Goal: Task Accomplishment & Management: Manage account settings

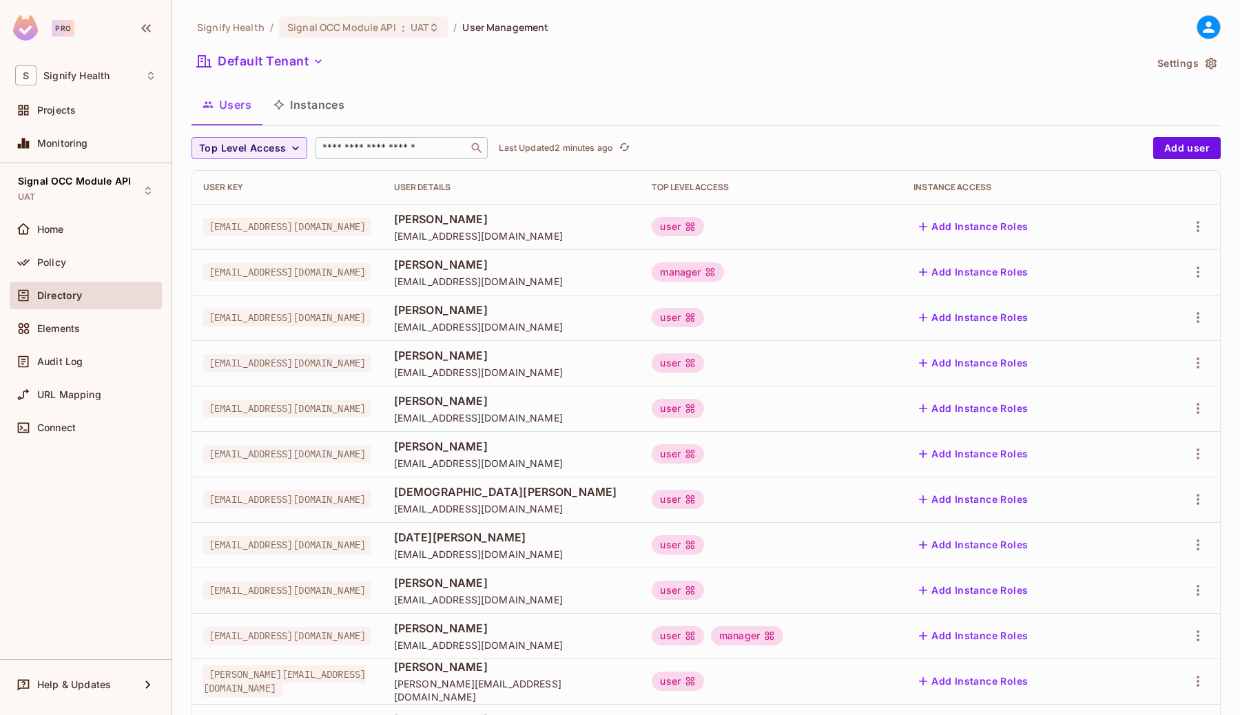
click at [426, 147] on input "text" at bounding box center [392, 148] width 145 height 14
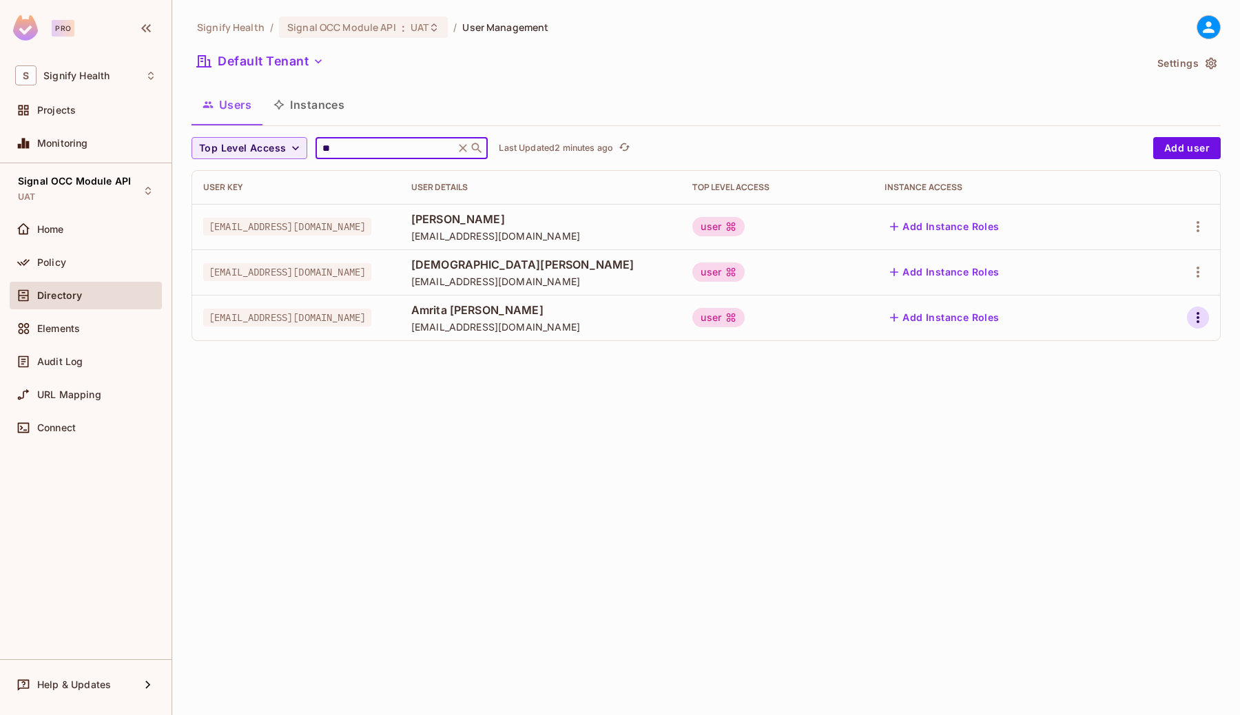
type input "**"
click at [1192, 314] on icon "button" at bounding box center [1197, 317] width 17 height 17
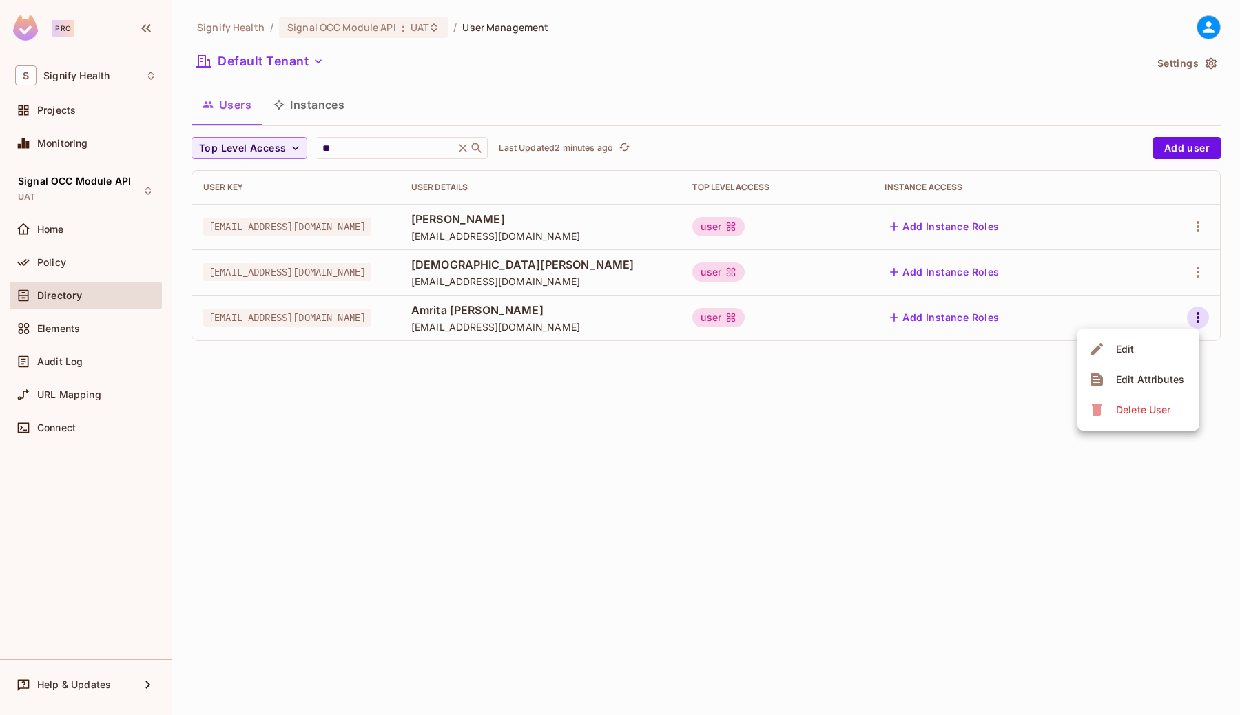
click at [1126, 350] on div "Edit" at bounding box center [1125, 349] width 19 height 14
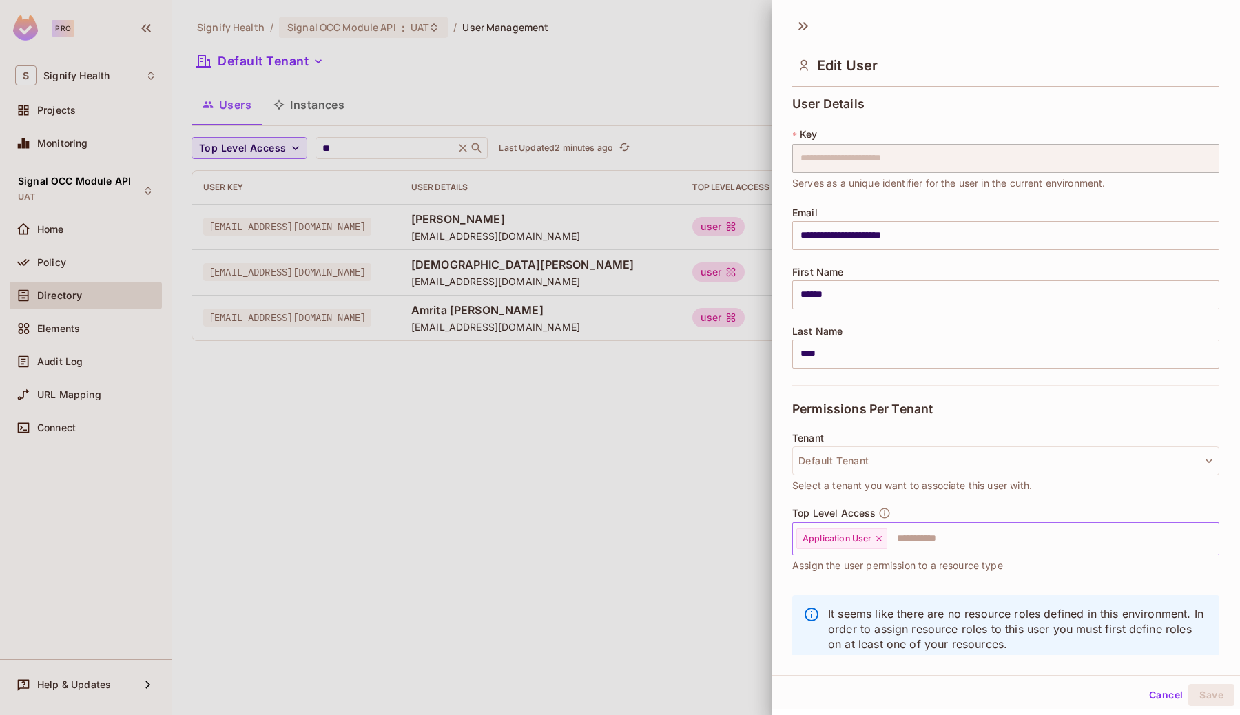
click at [919, 541] on input "text" at bounding box center [1040, 539] width 304 height 28
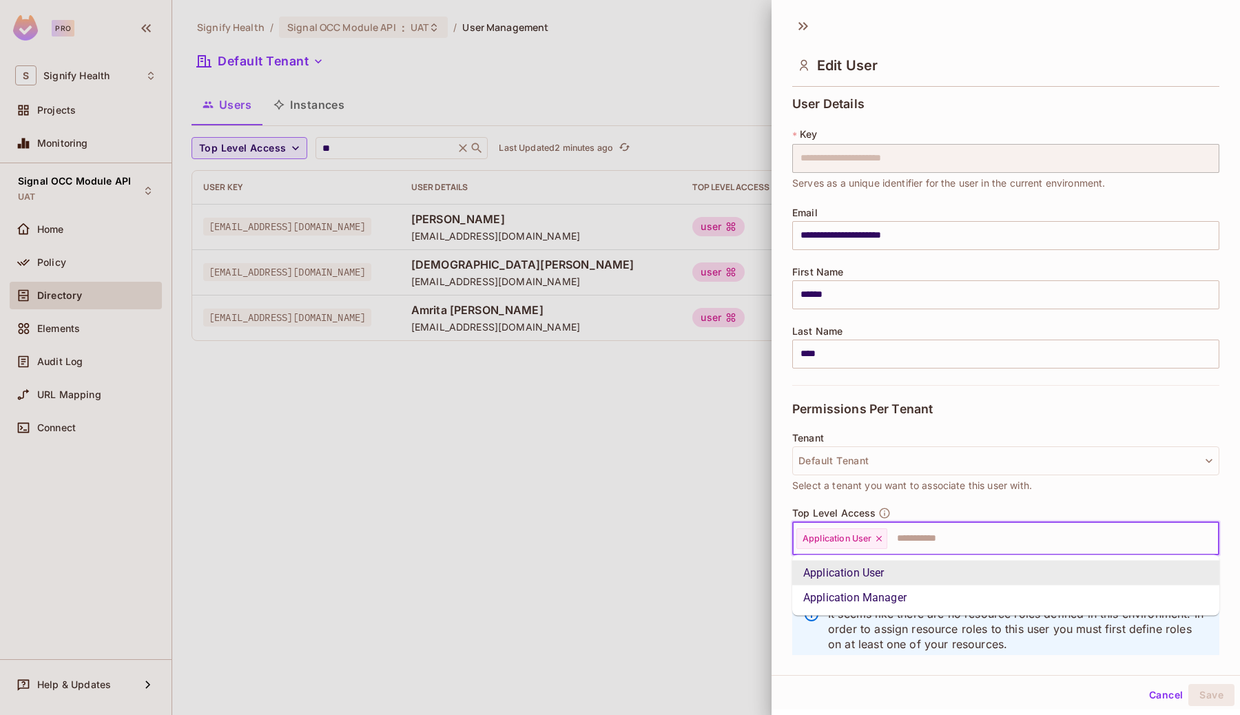
type input "*"
click at [897, 585] on li "Application Manager" at bounding box center [1005, 597] width 427 height 25
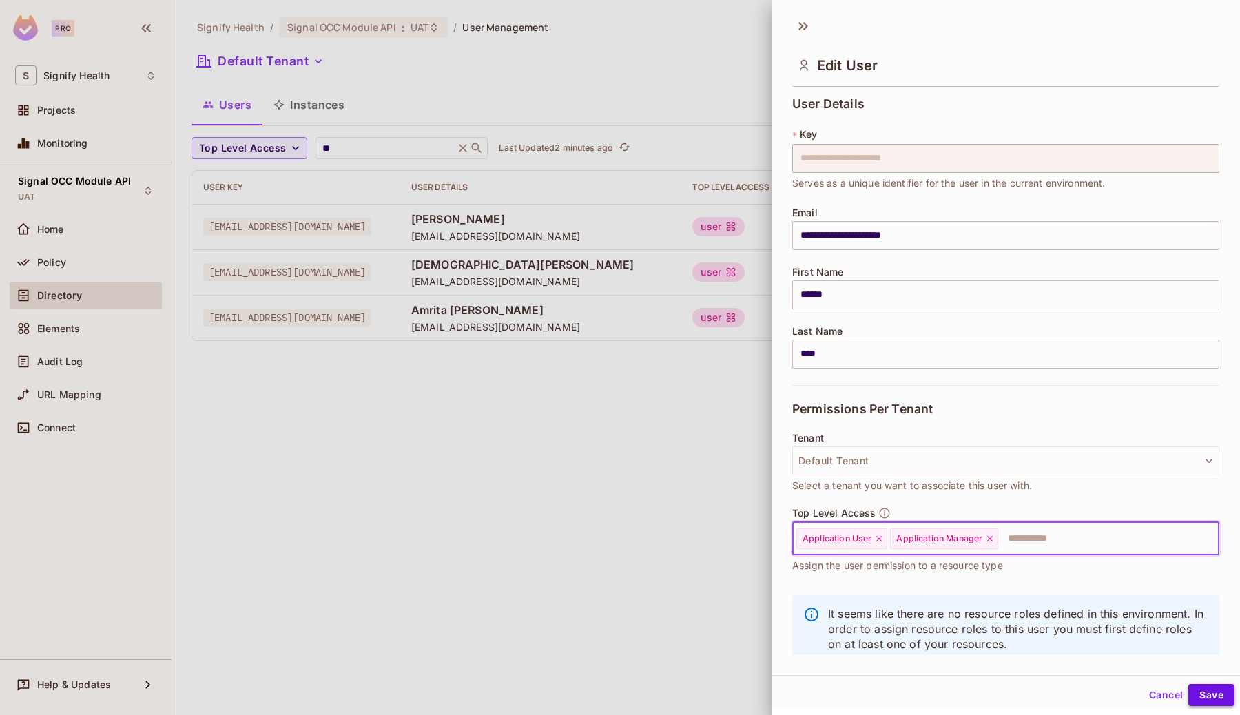
click at [1229, 700] on button "Save" at bounding box center [1211, 695] width 46 height 22
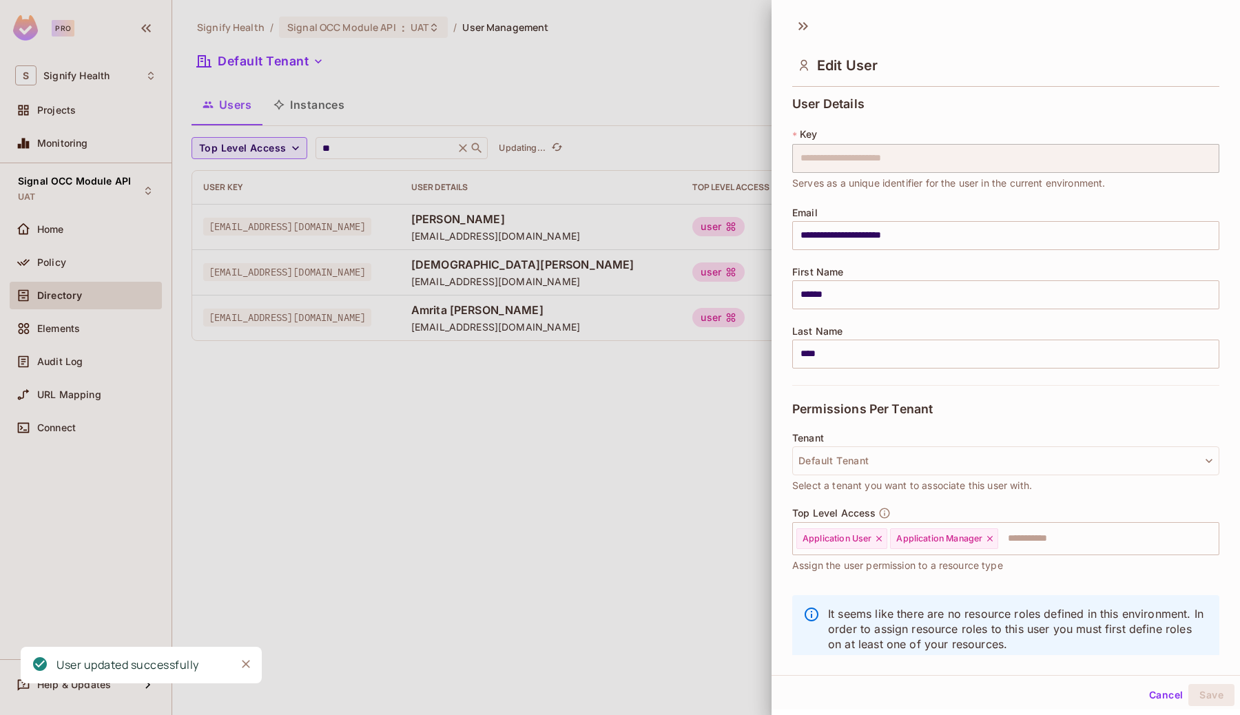
click at [480, 463] on div at bounding box center [620, 357] width 1240 height 715
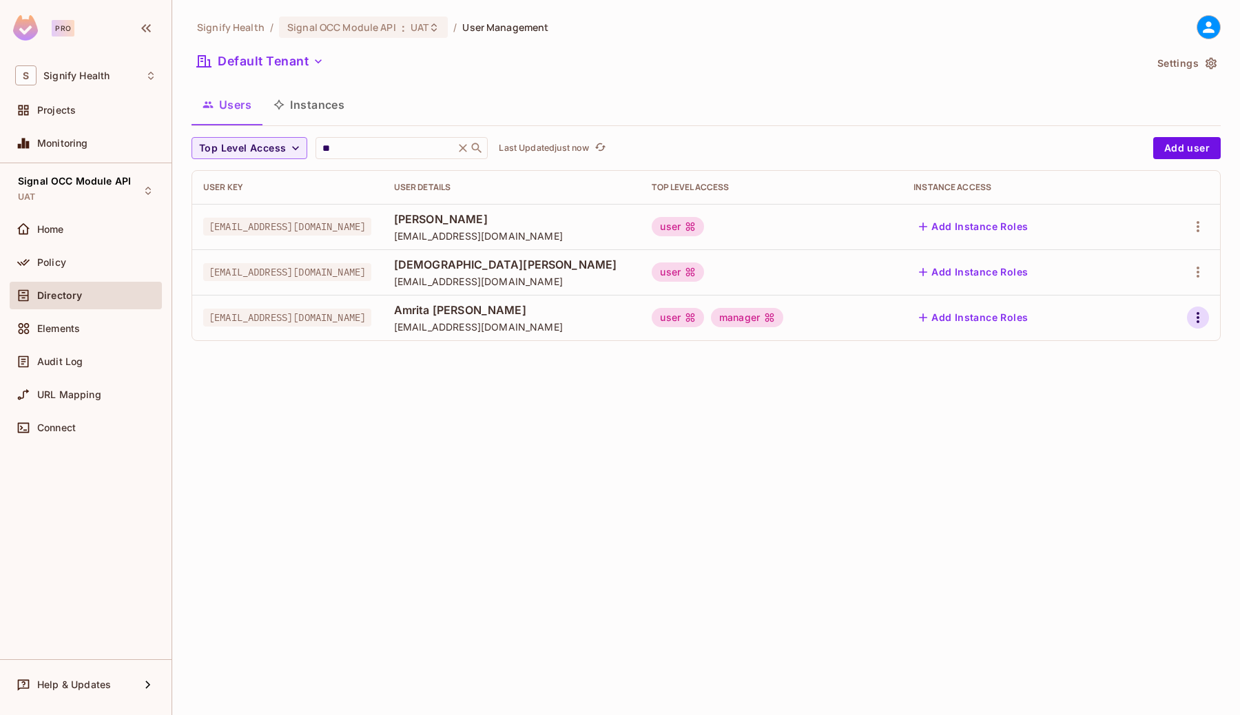
click at [1198, 316] on icon "button" at bounding box center [1197, 317] width 17 height 17
click at [342, 145] on div at bounding box center [620, 357] width 1240 height 715
click at [342, 145] on input "**" at bounding box center [385, 148] width 131 height 14
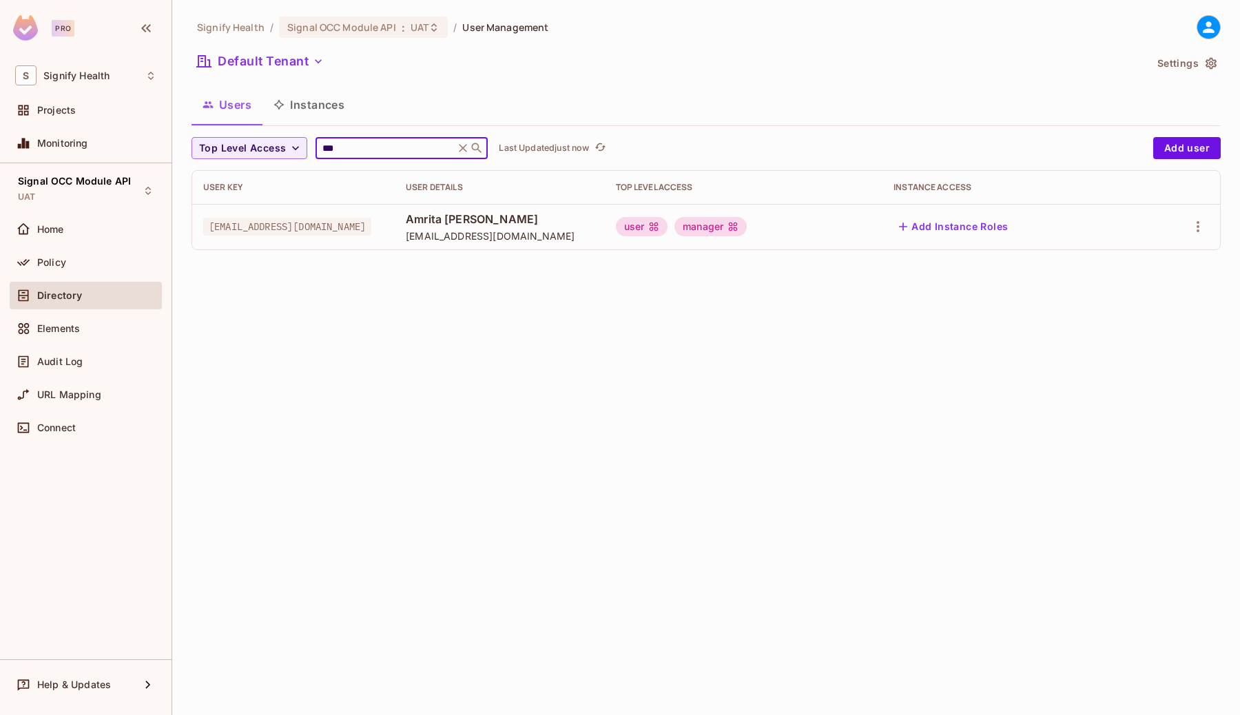
type input "***"
click at [1207, 238] on td at bounding box center [1180, 226] width 80 height 45
click at [1196, 222] on icon "button" at bounding box center [1197, 226] width 17 height 17
click at [1134, 262] on span "Edit" at bounding box center [1125, 258] width 27 height 22
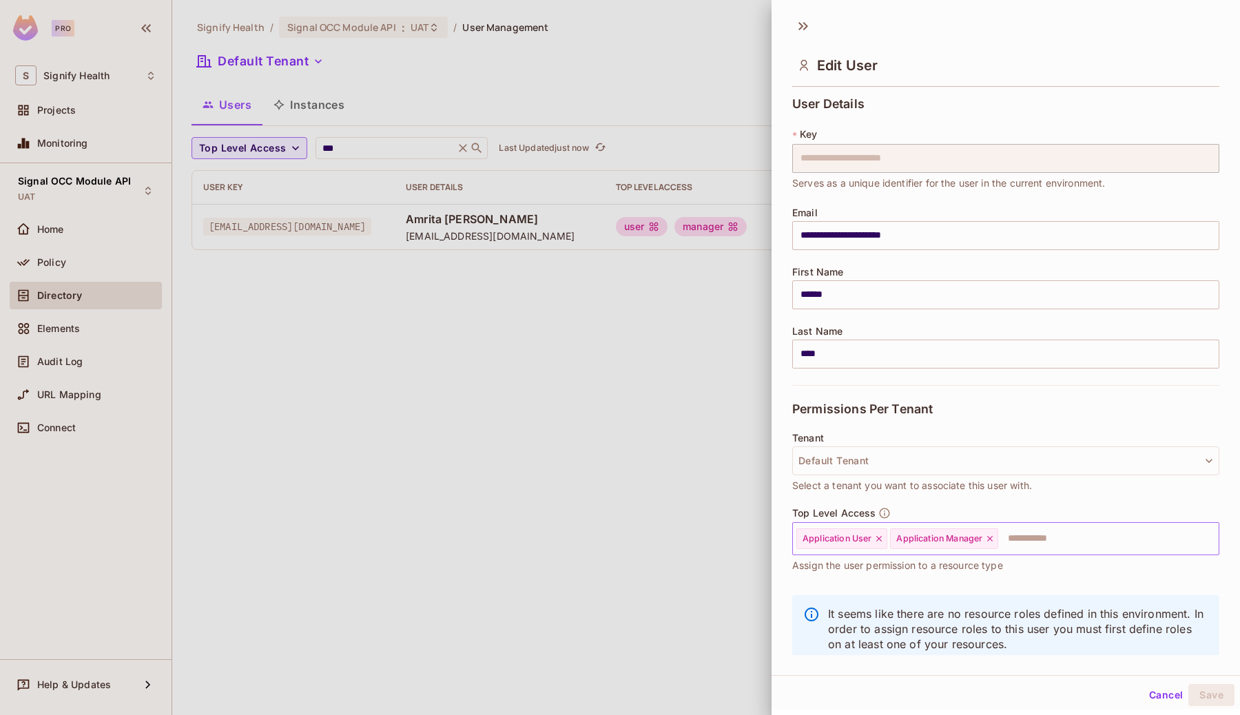
click at [988, 539] on icon at bounding box center [990, 539] width 10 height 10
click at [1211, 695] on button "Save" at bounding box center [1211, 695] width 46 height 22
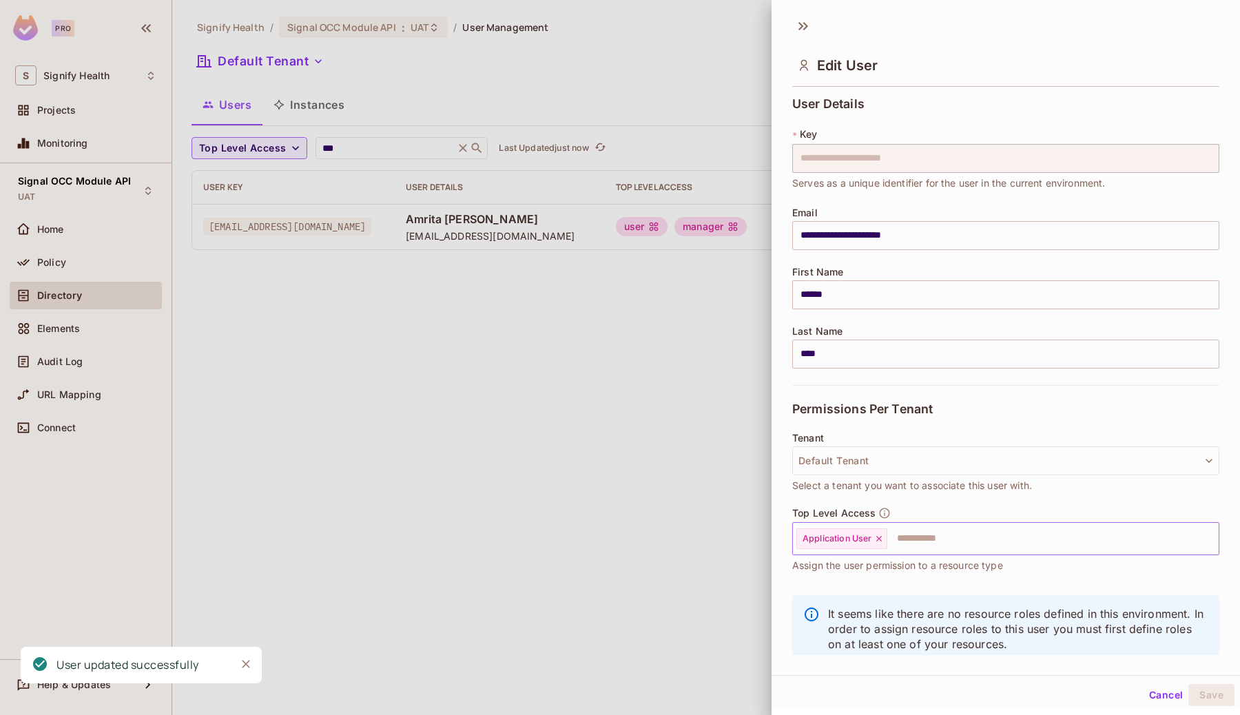
click at [673, 399] on div at bounding box center [620, 357] width 1240 height 715
